Goal: Information Seeking & Learning: Learn about a topic

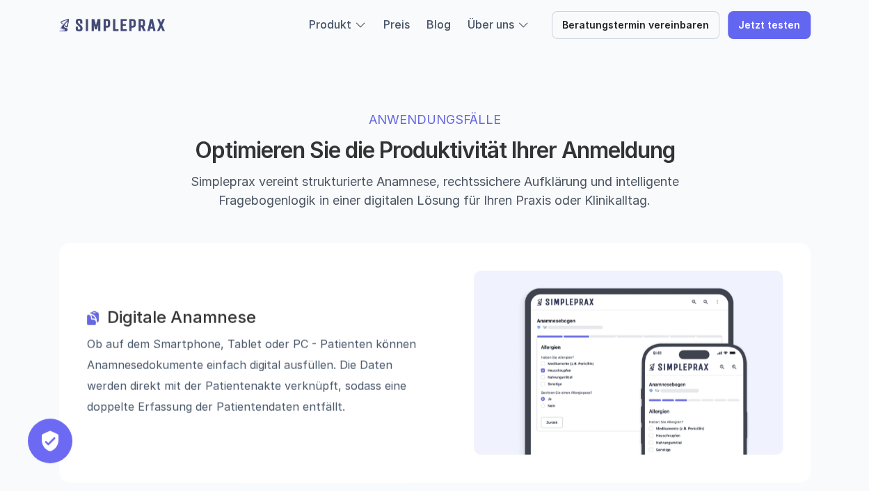
scroll to position [1392, 0]
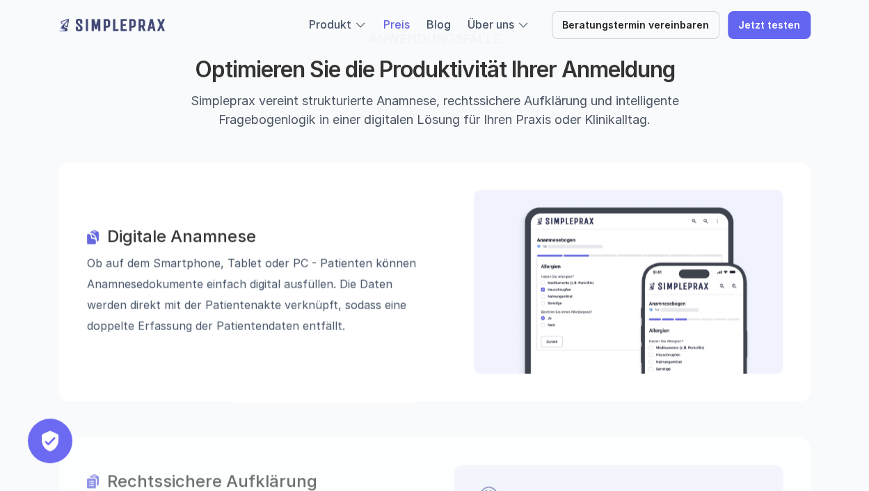
click at [408, 30] on link "Preis" at bounding box center [396, 24] width 26 height 14
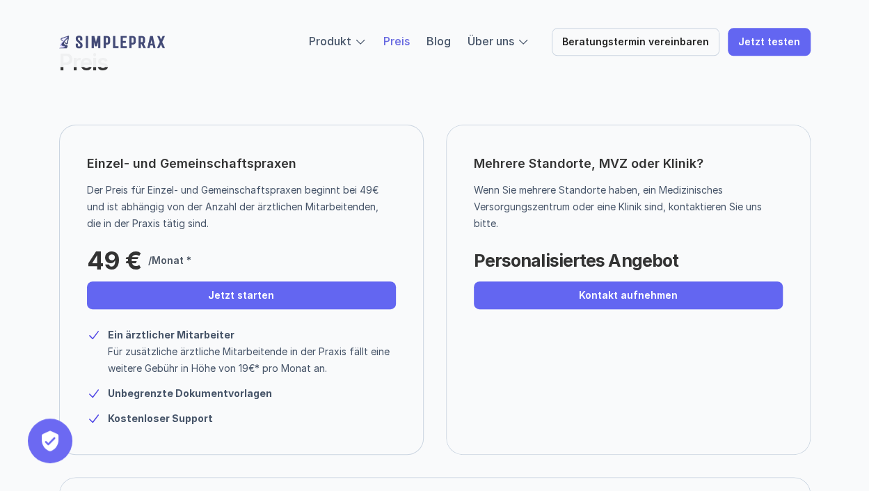
scroll to position [70, 0]
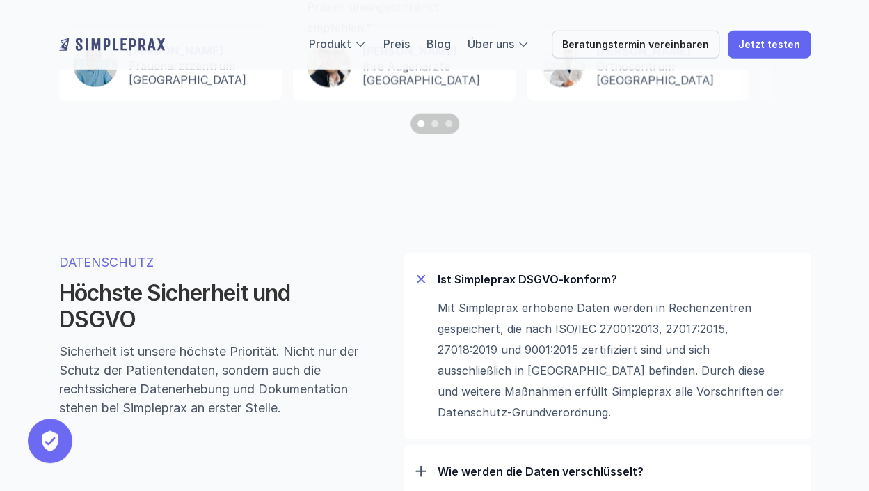
scroll to position [4383, 0]
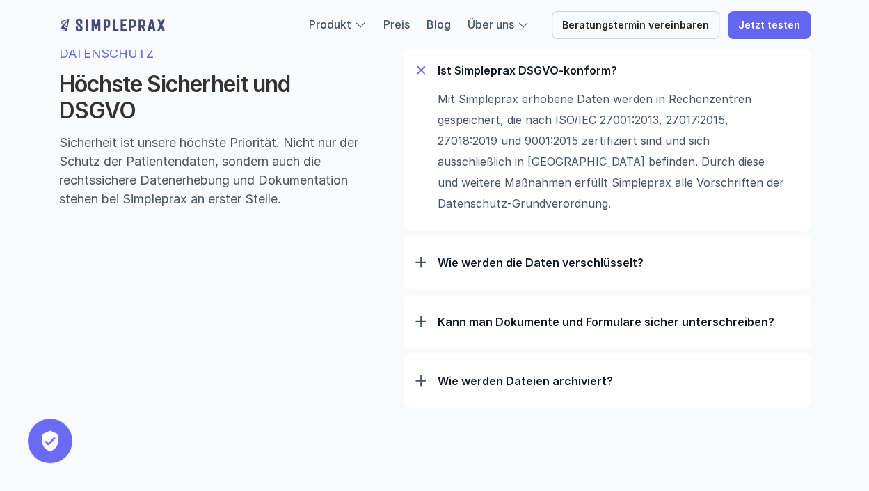
click at [491, 274] on div "Wie werden die Daten verschlüsselt?" at bounding box center [607, 262] width 384 height 36
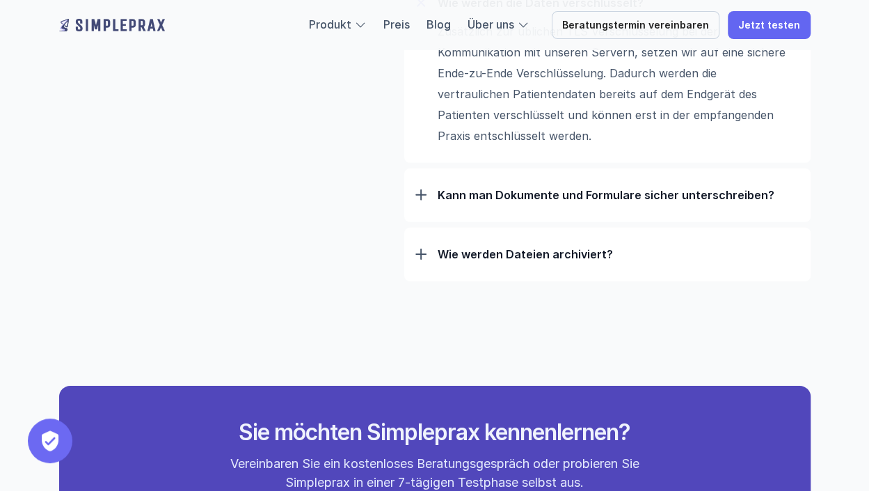
scroll to position [4662, 0]
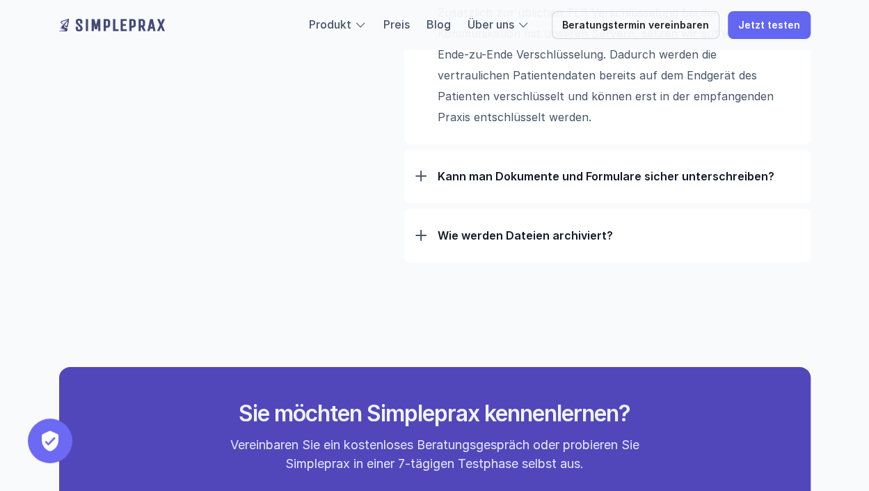
click at [497, 183] on p "Kann man Dokumente und Formulare sicher unterschreiben?" at bounding box center [619, 176] width 362 height 14
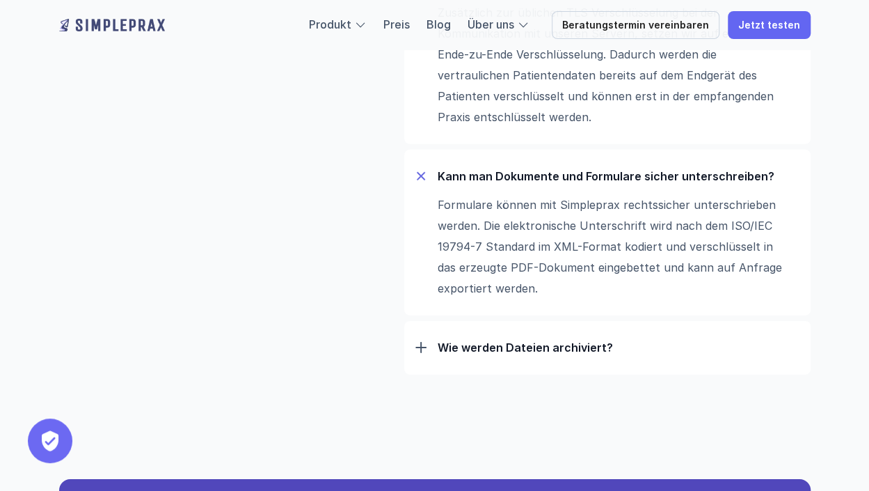
scroll to position [4870, 0]
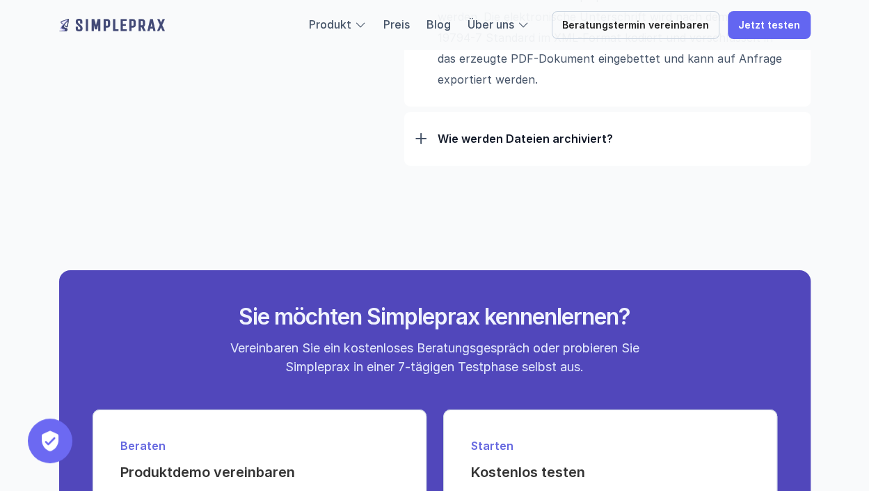
click at [486, 145] on p "Wie werden Dateien archiviert?" at bounding box center [619, 138] width 362 height 14
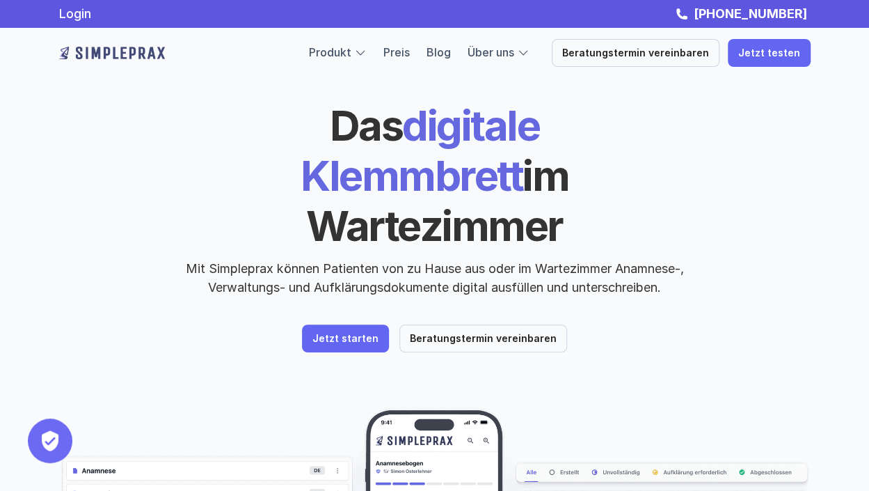
scroll to position [0, 0]
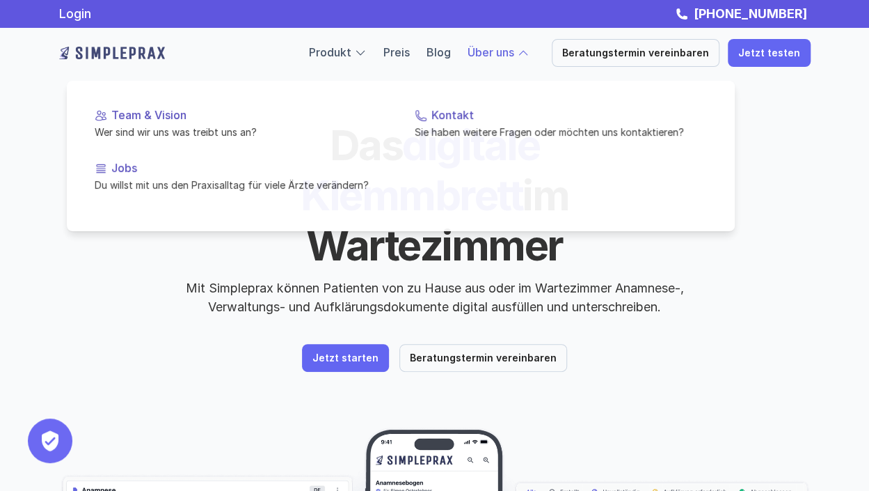
click at [523, 59] on div at bounding box center [401, 137] width 668 height 187
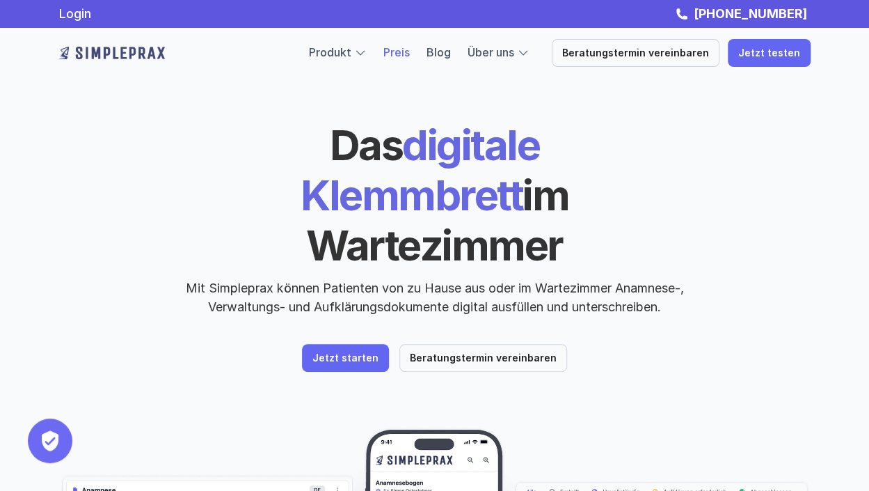
click at [409, 57] on link "Preis" at bounding box center [396, 52] width 26 height 14
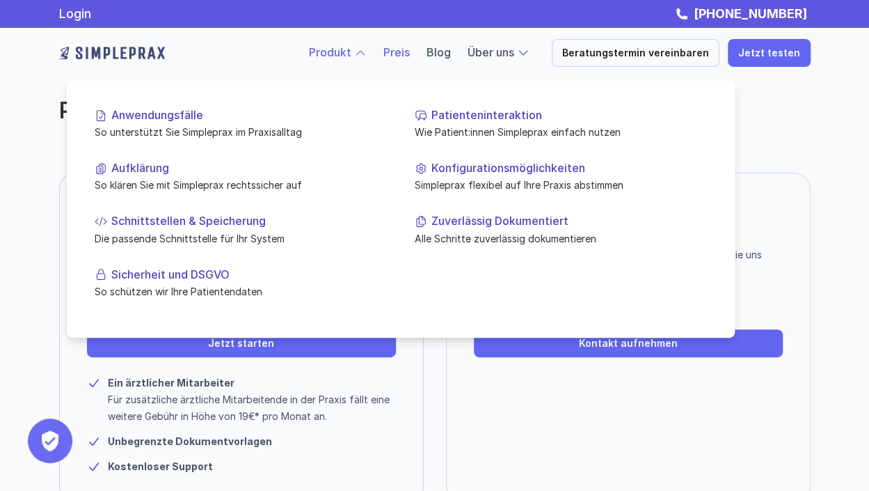
click at [367, 51] on div at bounding box center [360, 53] width 13 height 13
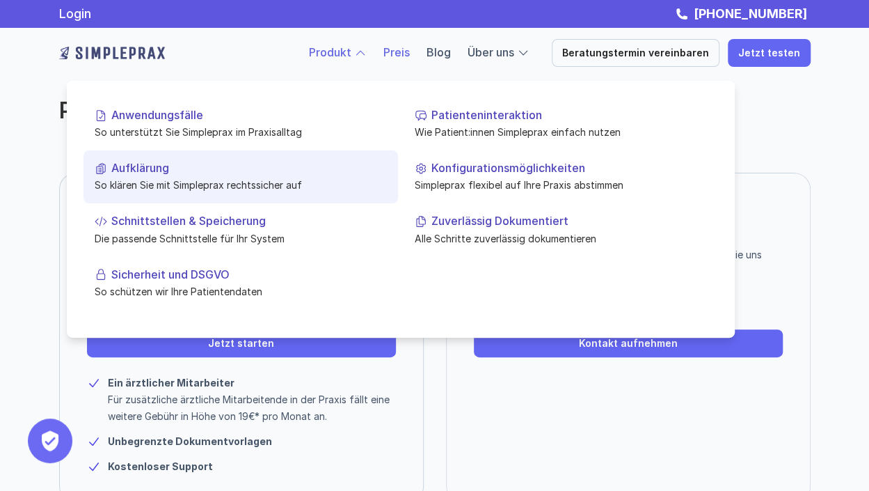
click at [234, 186] on p "So klären Sie mit Simpleprax rechtssicher auf" at bounding box center [241, 184] width 292 height 15
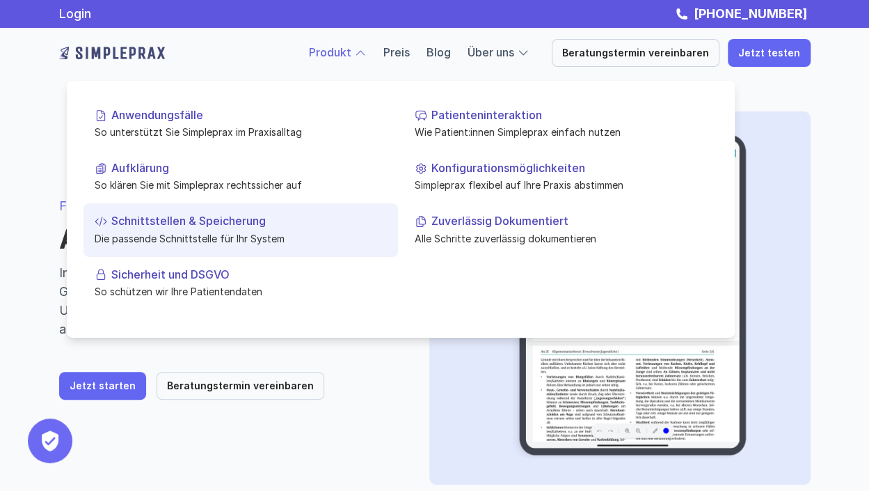
click at [231, 231] on p "Die passende Schnittstelle für Ihr System" at bounding box center [241, 237] width 292 height 15
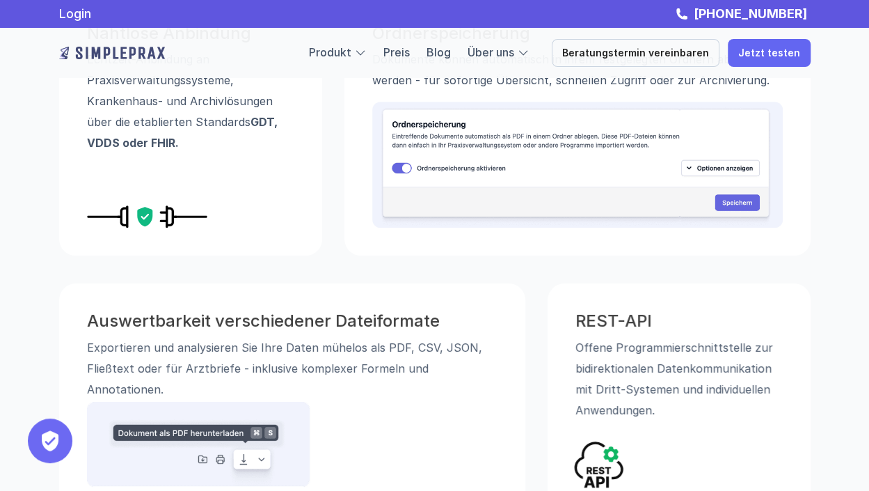
scroll to position [348, 0]
